Goal: Navigation & Orientation: Find specific page/section

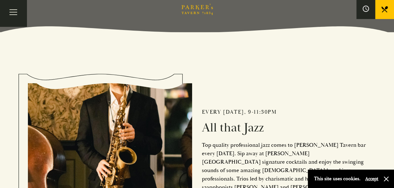
scroll to position [111, 0]
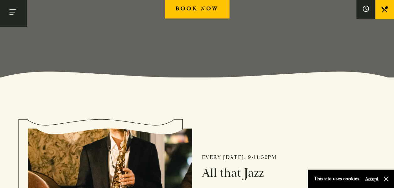
click at [13, 17] on button "Toggle navigation" at bounding box center [13, 13] width 27 height 27
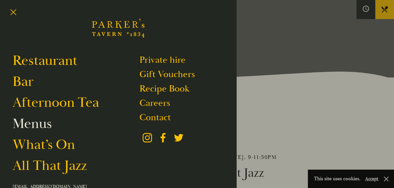
click at [29, 127] on link "Menus" at bounding box center [32, 124] width 39 height 18
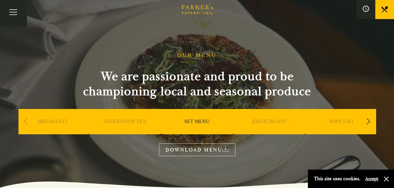
click at [196, 121] on link "SET MENU" at bounding box center [196, 131] width 25 height 25
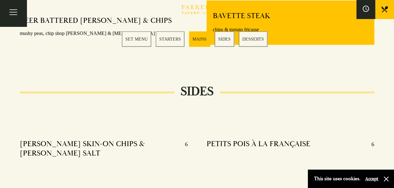
scroll to position [584, 0]
